Goal: Find contact information: Find contact information

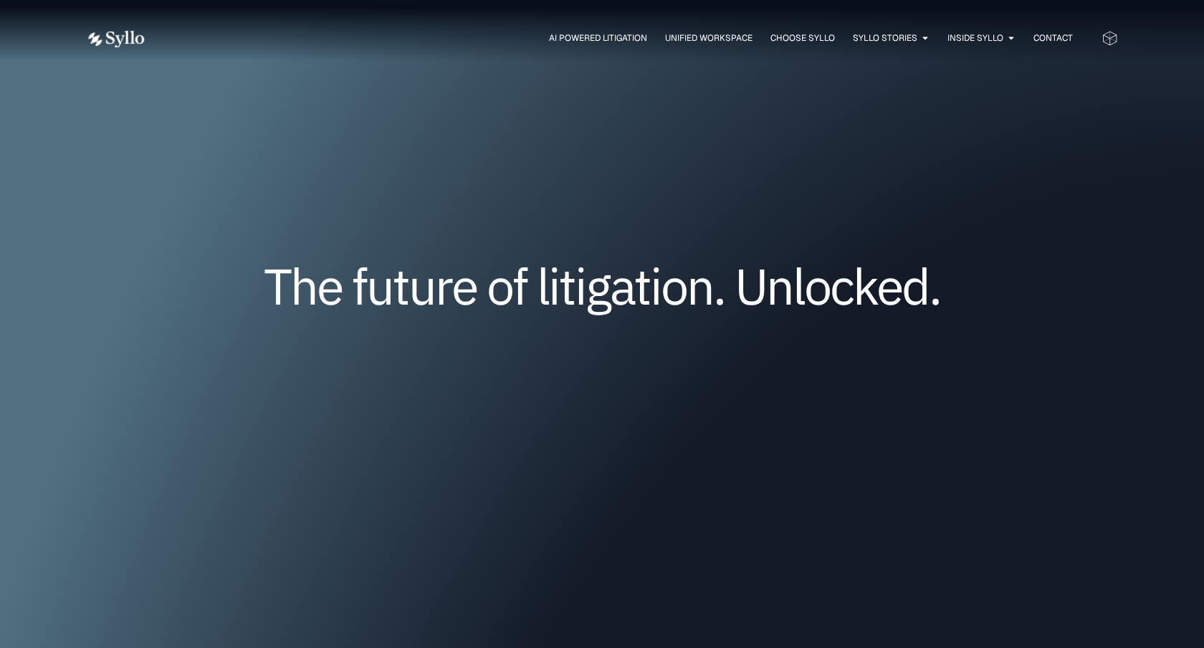
click at [1042, 31] on div "AI Powered Litigation Unified Workspace Choose Syllo Syllo Stories Close Syllo …" at bounding box center [602, 38] width 1032 height 19
click at [1040, 37] on span "Contact" at bounding box center [1053, 38] width 39 height 13
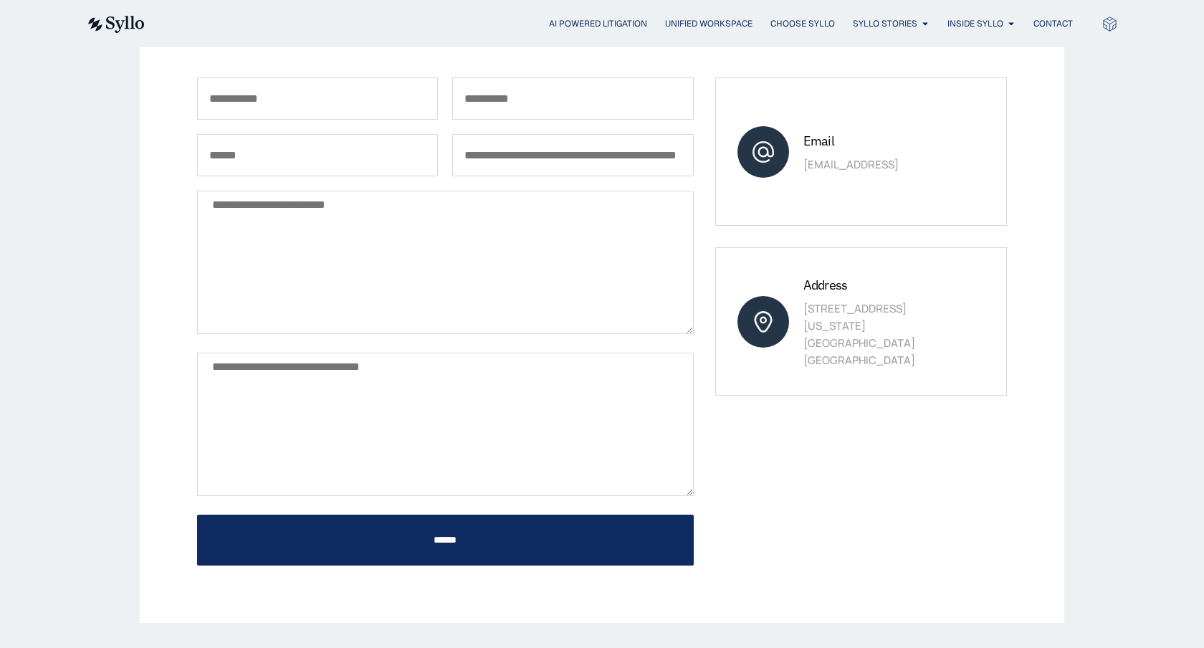
scroll to position [448, 0]
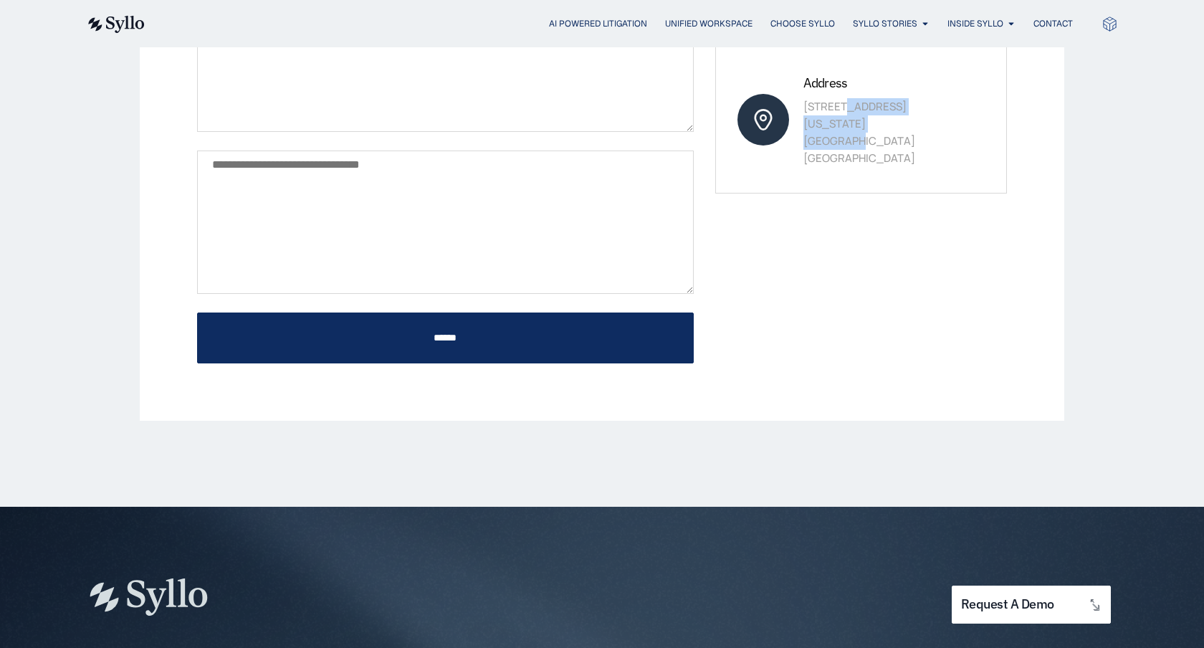
drag, startPoint x: 804, startPoint y: 113, endPoint x: 911, endPoint y: 133, distance: 108.7
click at [911, 133] on p "[STREET_ADDRESS][US_STATE]" at bounding box center [883, 132] width 158 height 69
copy p "[STREET_ADDRESS][US_STATE]"
